Goal: Task Accomplishment & Management: Use online tool/utility

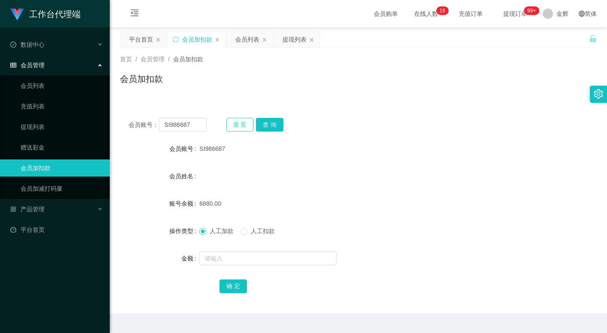
click at [251, 121] on button "重 置" at bounding box center [240, 125] width 27 height 14
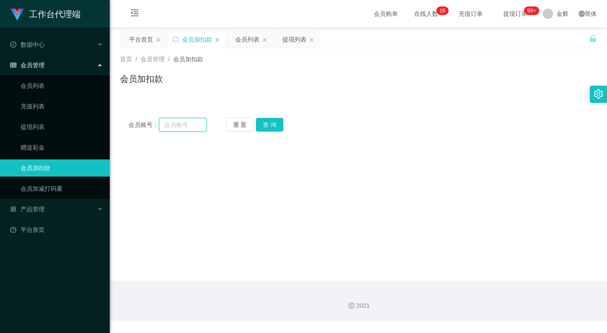
drag, startPoint x: 193, startPoint y: 124, endPoint x: 208, endPoint y: 125, distance: 15.5
click at [193, 124] on input "text" at bounding box center [183, 125] width 48 height 14
paste input "SpringyLoves"
type input "SpringyLoves"
click at [270, 125] on button "查 询" at bounding box center [269, 125] width 27 height 14
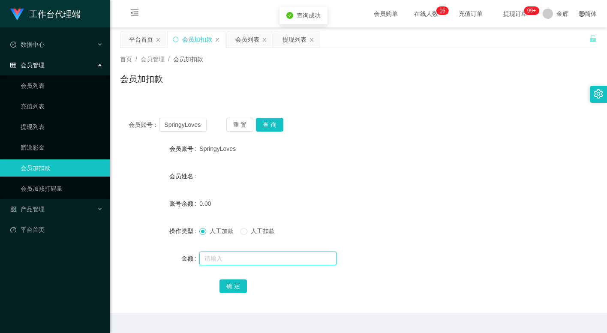
click at [224, 259] on input "text" at bounding box center [267, 259] width 137 height 14
type input "500"
click at [242, 284] on button "确 定" at bounding box center [233, 287] width 27 height 14
click at [355, 178] on div "会员姓名" at bounding box center [358, 176] width 477 height 17
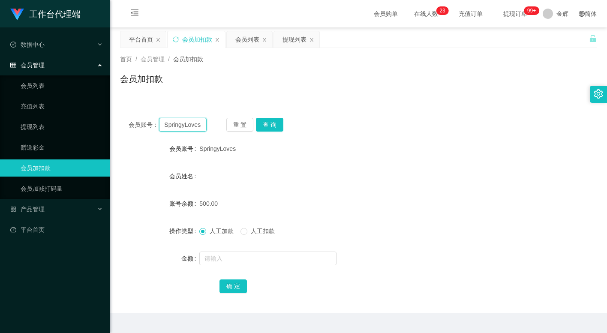
click at [181, 127] on input "SpringyLoves" at bounding box center [183, 125] width 48 height 14
paste input "83190642"
type input "83190642"
click at [269, 124] on button "查 询" at bounding box center [269, 125] width 27 height 14
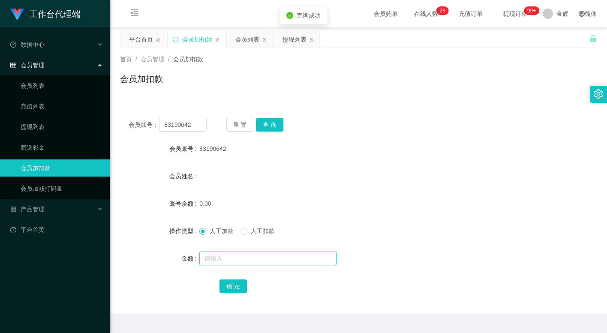
click at [232, 253] on input "text" at bounding box center [267, 259] width 137 height 14
click at [231, 259] on input "text" at bounding box center [267, 259] width 137 height 14
type input "500"
click at [231, 282] on button "确 定" at bounding box center [233, 287] width 27 height 14
drag, startPoint x: 408, startPoint y: 142, endPoint x: 498, endPoint y: 23, distance: 148.5
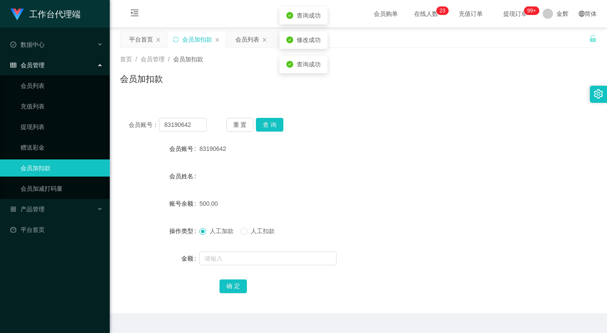
click at [411, 140] on div "83190642" at bounding box center [338, 148] width 278 height 17
click at [230, 124] on button "重 置" at bounding box center [240, 125] width 27 height 14
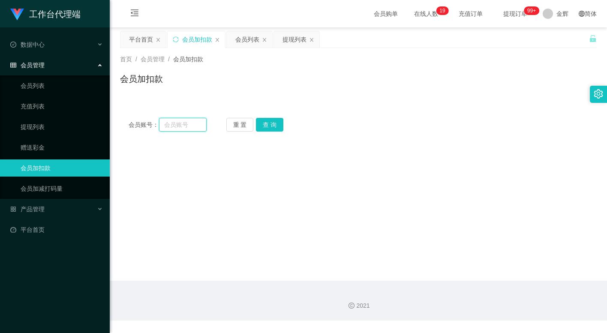
drag, startPoint x: 185, startPoint y: 121, endPoint x: 191, endPoint y: 122, distance: 5.7
click at [185, 121] on input "text" at bounding box center [183, 125] width 48 height 14
paste input "Derickksleow"
type input "Derickksleow"
click at [266, 125] on button "查 询" at bounding box center [269, 125] width 27 height 14
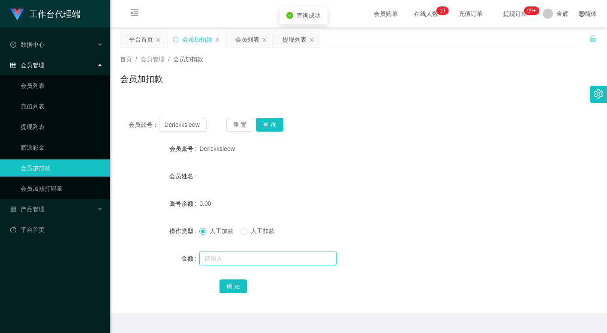
click at [224, 255] on input "text" at bounding box center [267, 259] width 137 height 14
type input "500"
drag, startPoint x: 238, startPoint y: 288, endPoint x: 277, endPoint y: 253, distance: 52.8
click at [238, 288] on button "确 定" at bounding box center [233, 287] width 27 height 14
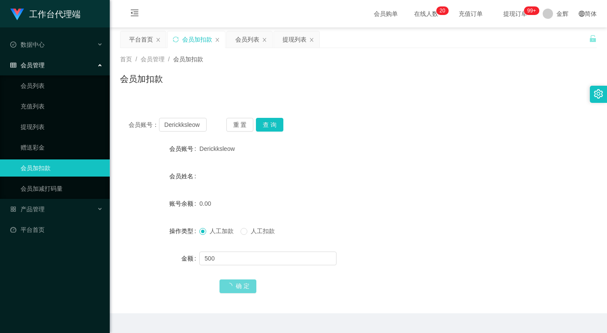
click at [366, 170] on div "会员姓名" at bounding box center [358, 176] width 477 height 17
drag, startPoint x: 243, startPoint y: 129, endPoint x: 220, endPoint y: 127, distance: 23.2
click at [243, 129] on button "重 置" at bounding box center [240, 125] width 27 height 14
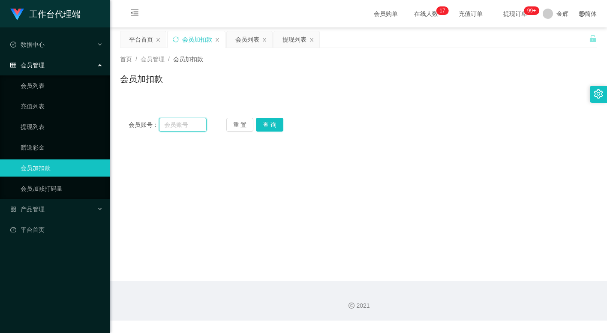
click at [197, 126] on input "text" at bounding box center [183, 125] width 48 height 14
paste input "Derickksleow"
click at [264, 124] on button "查 询" at bounding box center [269, 125] width 27 height 14
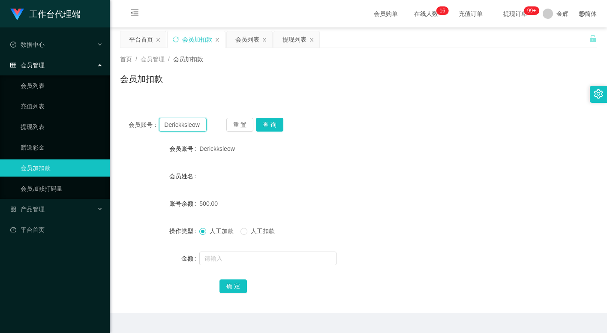
click at [202, 130] on input "Derickksleow" at bounding box center [183, 125] width 48 height 14
paste input "83190642"
type input "83190642"
click at [268, 125] on button "查 询" at bounding box center [269, 125] width 27 height 14
click at [242, 120] on button "重 置" at bounding box center [240, 125] width 27 height 14
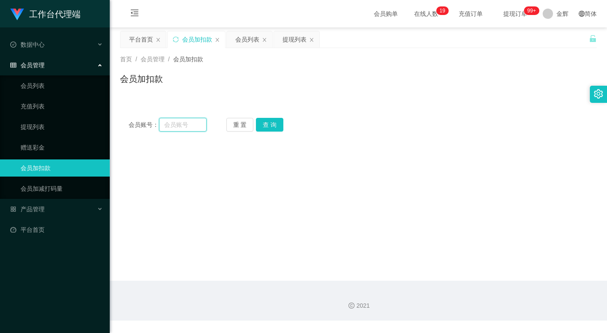
click at [195, 121] on input "text" at bounding box center [183, 125] width 48 height 14
paste input "SpringyLoves"
type input "SpringyLoves"
drag, startPoint x: 269, startPoint y: 124, endPoint x: 260, endPoint y: 124, distance: 9.0
click at [269, 124] on button "查 询" at bounding box center [269, 125] width 27 height 14
